Goal: Task Accomplishment & Management: Manage account settings

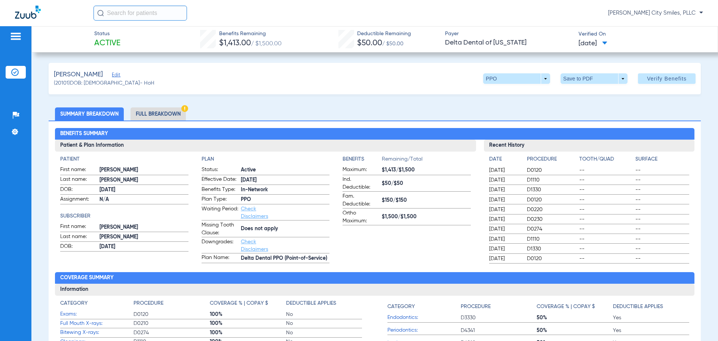
drag, startPoint x: 147, startPoint y: 113, endPoint x: 162, endPoint y: 125, distance: 18.6
click at [148, 113] on li "Full Breakdown" at bounding box center [158, 113] width 55 height 13
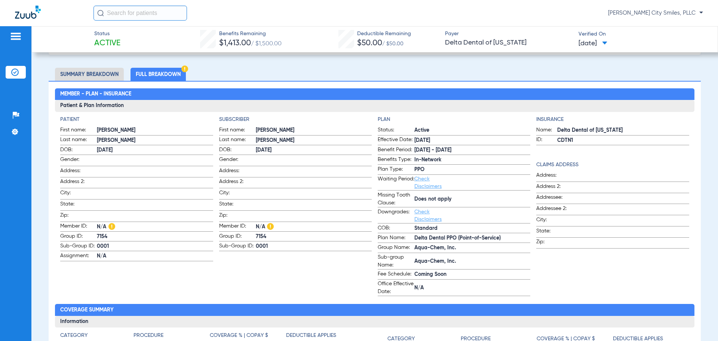
scroll to position [37, 0]
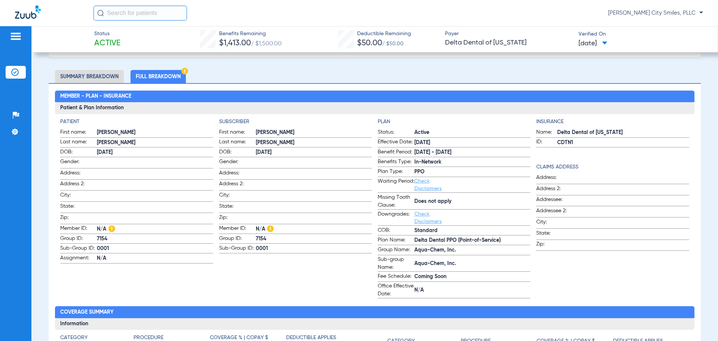
click at [105, 74] on li "Summary Breakdown" at bounding box center [89, 76] width 69 height 13
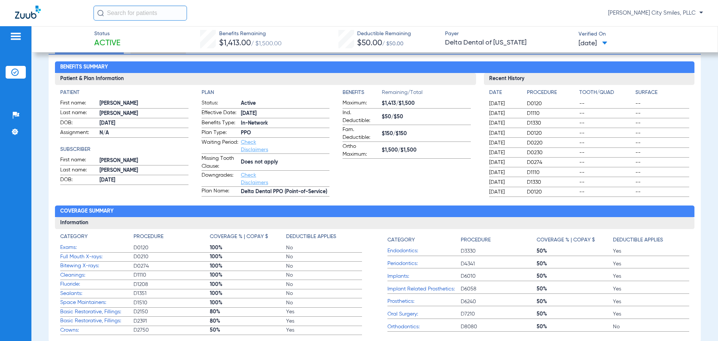
scroll to position [0, 0]
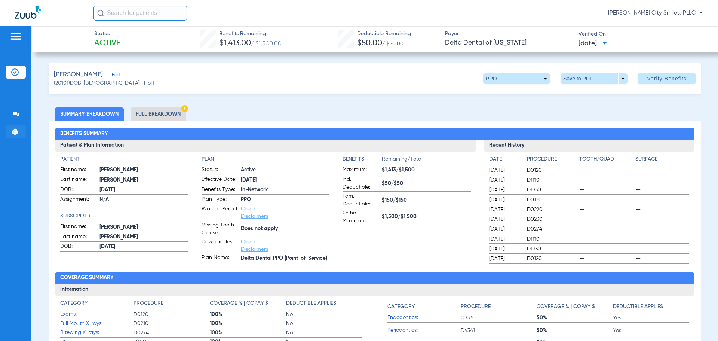
click at [16, 134] on img at bounding box center [14, 131] width 7 height 7
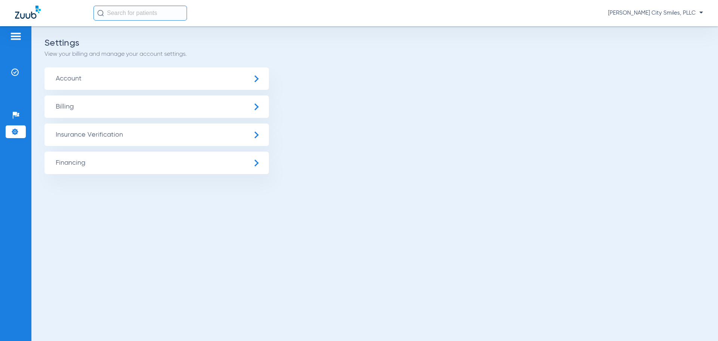
click at [119, 138] on span "Insurance Verification" at bounding box center [157, 134] width 224 height 22
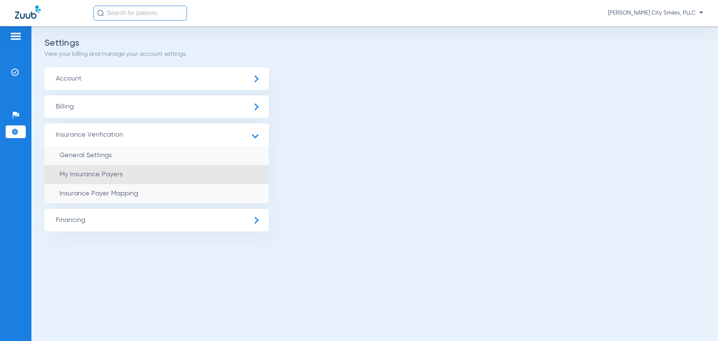
click at [122, 175] on span "My Insurance Payers" at bounding box center [90, 174] width 63 height 7
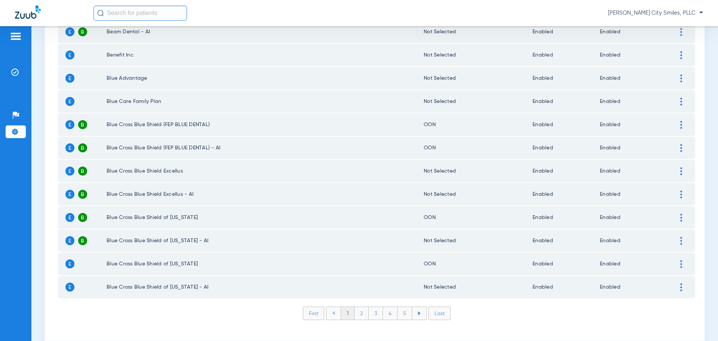
scroll to position [1011, 0]
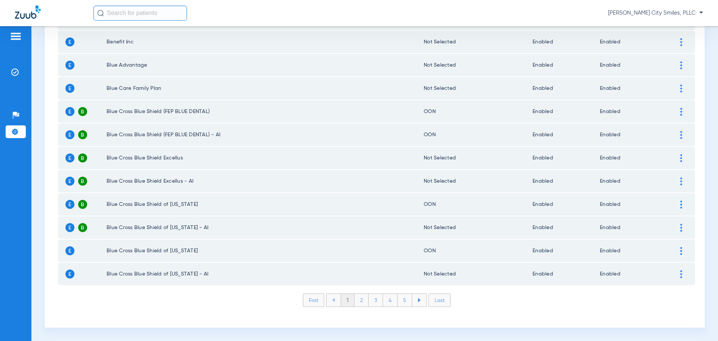
drag, startPoint x: 16, startPoint y: 131, endPoint x: 16, endPoint y: 134, distance: 3.8
click at [15, 131] on img at bounding box center [14, 131] width 7 height 7
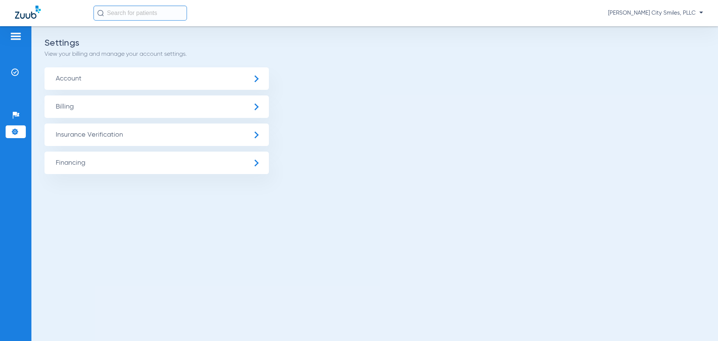
click at [216, 136] on span "Insurance Verification" at bounding box center [157, 134] width 224 height 22
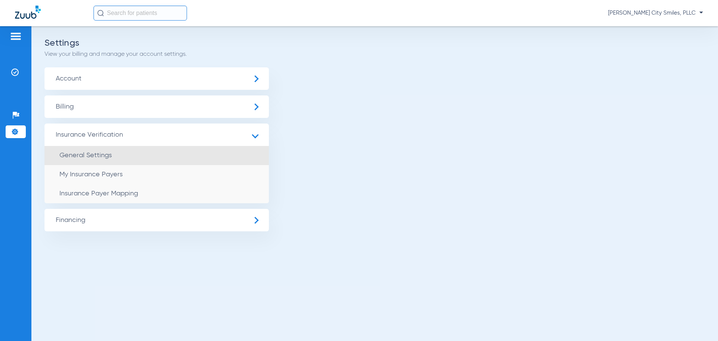
click at [97, 154] on span "General Settings" at bounding box center [85, 155] width 52 height 7
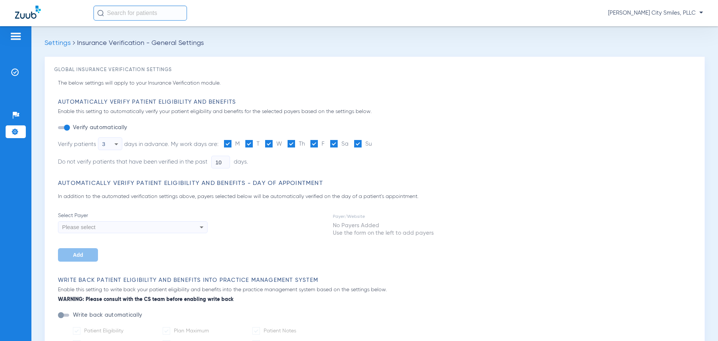
type input "5"
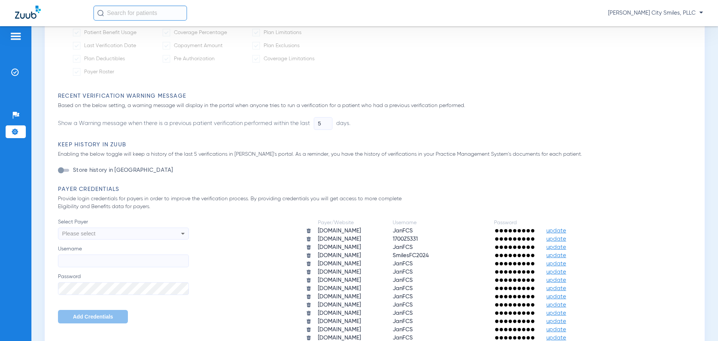
scroll to position [337, 0]
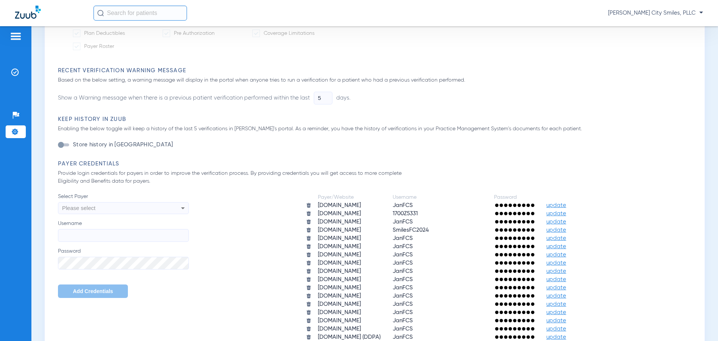
click at [181, 210] on icon at bounding box center [182, 208] width 9 height 9
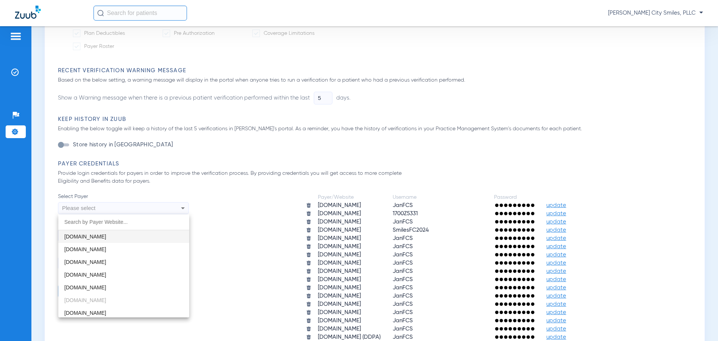
scroll to position [37, 0]
click at [245, 220] on div at bounding box center [359, 170] width 718 height 341
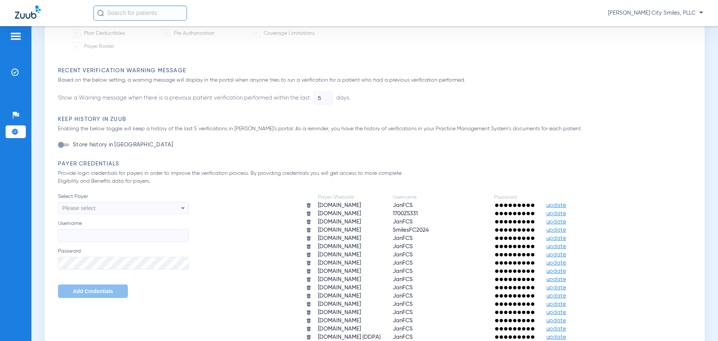
click at [560, 204] on span "update" at bounding box center [557, 205] width 20 height 6
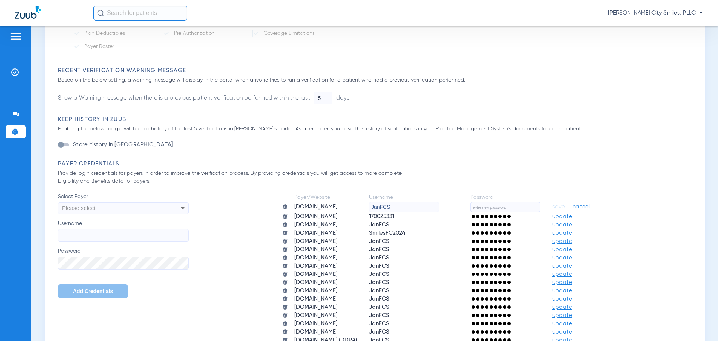
click at [434, 206] on input "JanFCS" at bounding box center [404, 207] width 70 height 10
type input "J"
type input "StephFCS"
click at [491, 207] on input "text" at bounding box center [506, 207] width 70 height 10
type input "Insane25!"
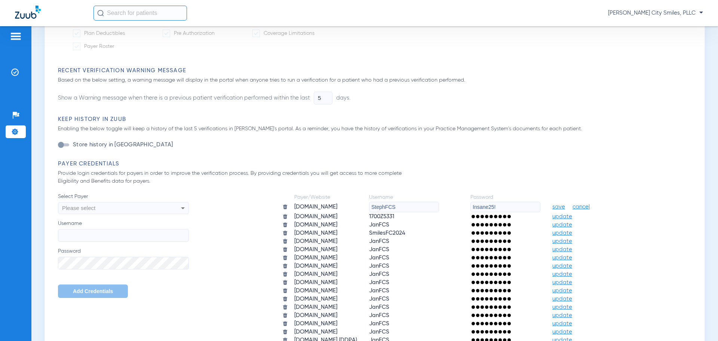
click at [564, 209] on span "save" at bounding box center [559, 207] width 13 height 7
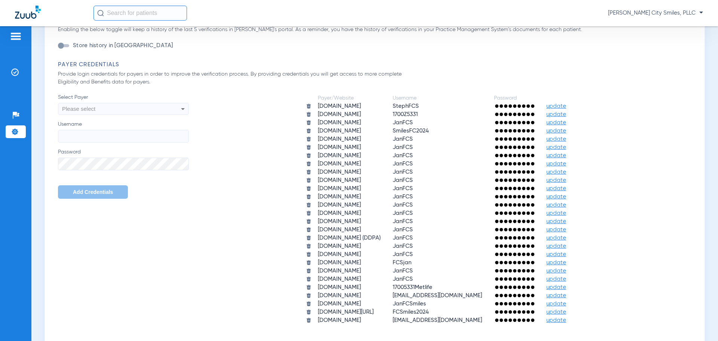
scroll to position [449, 0]
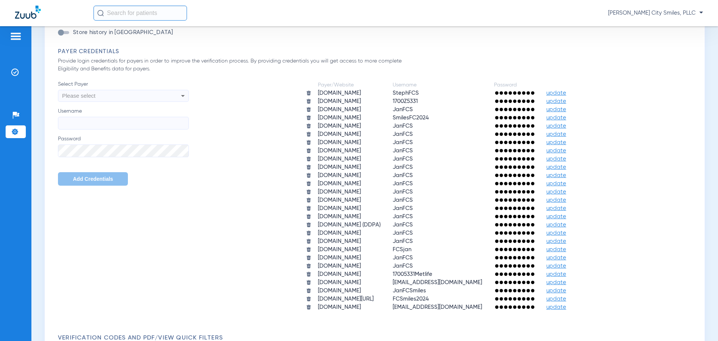
click at [557, 308] on span "update" at bounding box center [557, 307] width 20 height 6
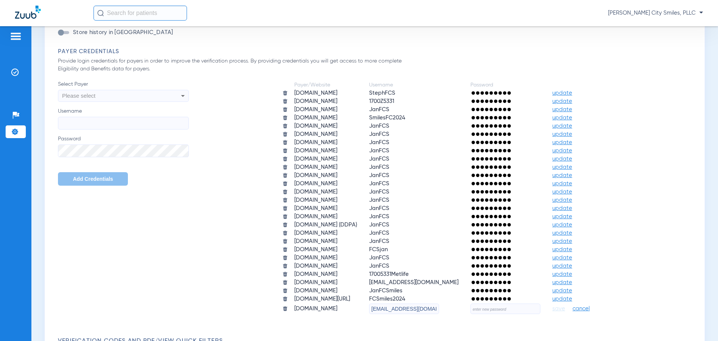
click at [282, 306] on img at bounding box center [285, 309] width 6 height 6
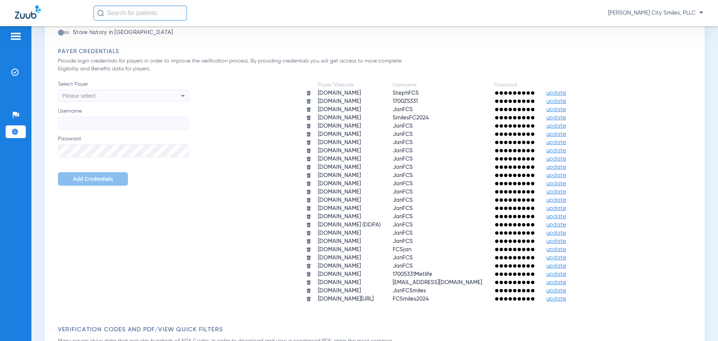
click at [311, 298] on img at bounding box center [309, 299] width 6 height 6
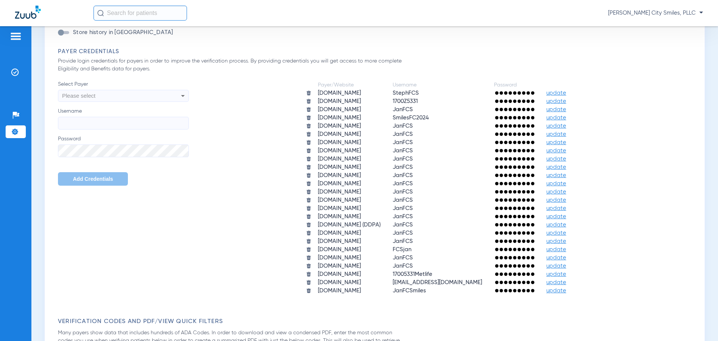
click at [182, 95] on icon at bounding box center [182, 95] width 9 height 9
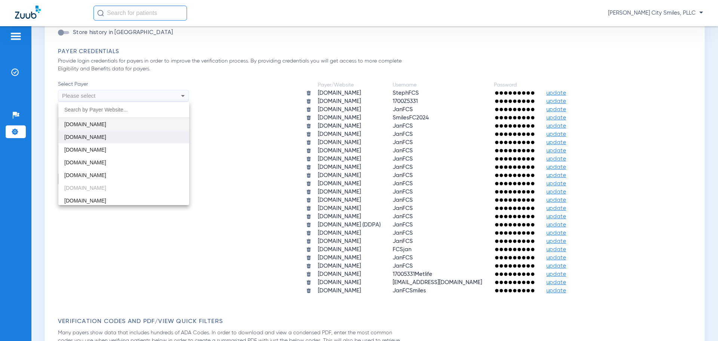
click at [73, 138] on span "[DOMAIN_NAME]" at bounding box center [85, 137] width 42 height 6
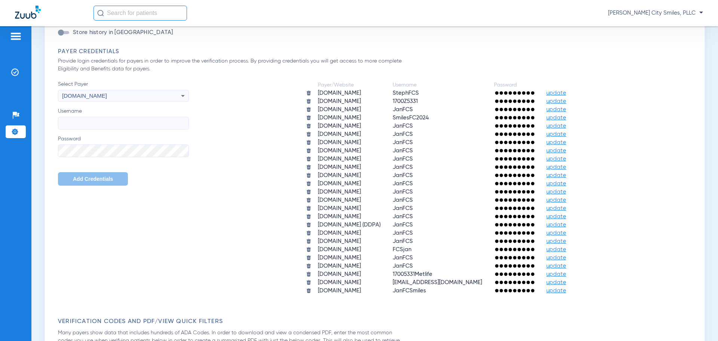
click at [97, 117] on input "Username" at bounding box center [123, 123] width 131 height 13
click at [97, 118] on input "Username" at bounding box center [123, 123] width 131 height 13
type input "JanFCS"
click at [258, 189] on div "Payer/Website Username Password [DOMAIN_NAME] StephFCS update [DOMAIN_NAME] 170…" at bounding box center [442, 187] width 507 height 215
click at [105, 180] on span "Add Credentials" at bounding box center [93, 179] width 40 height 6
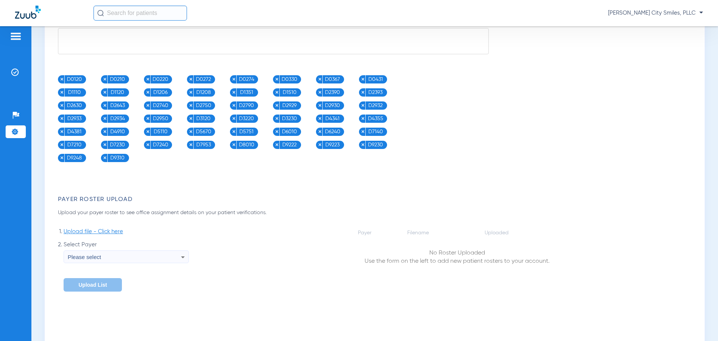
scroll to position [842, 0]
